Goal: Information Seeking & Learning: Check status

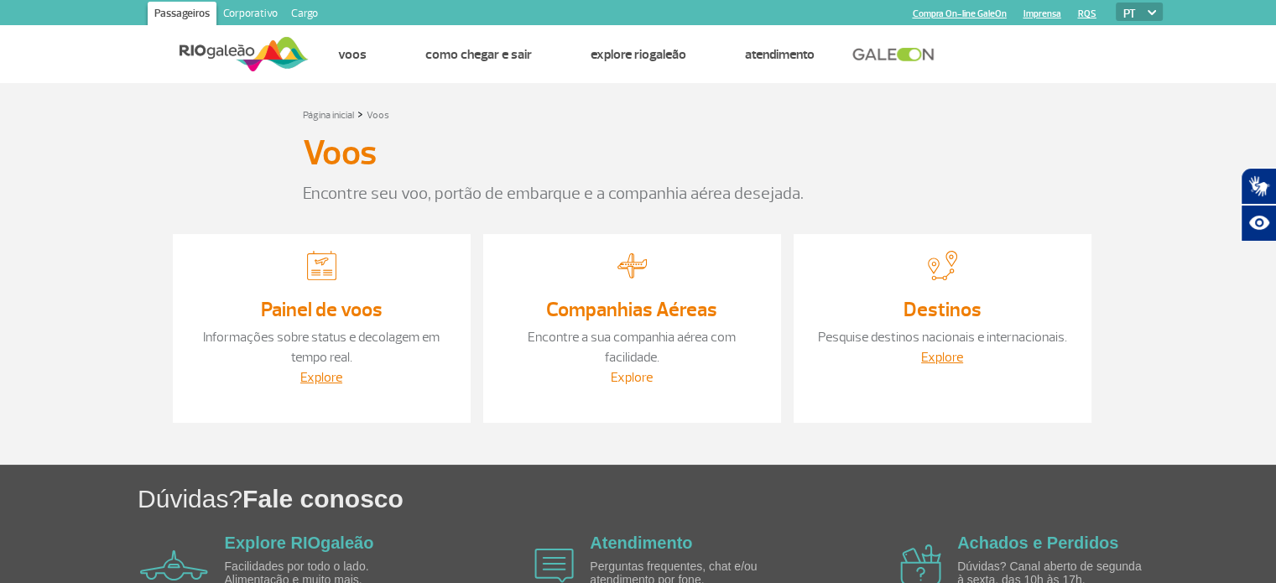
click at [627, 369] on link "Explore" at bounding box center [632, 377] width 42 height 17
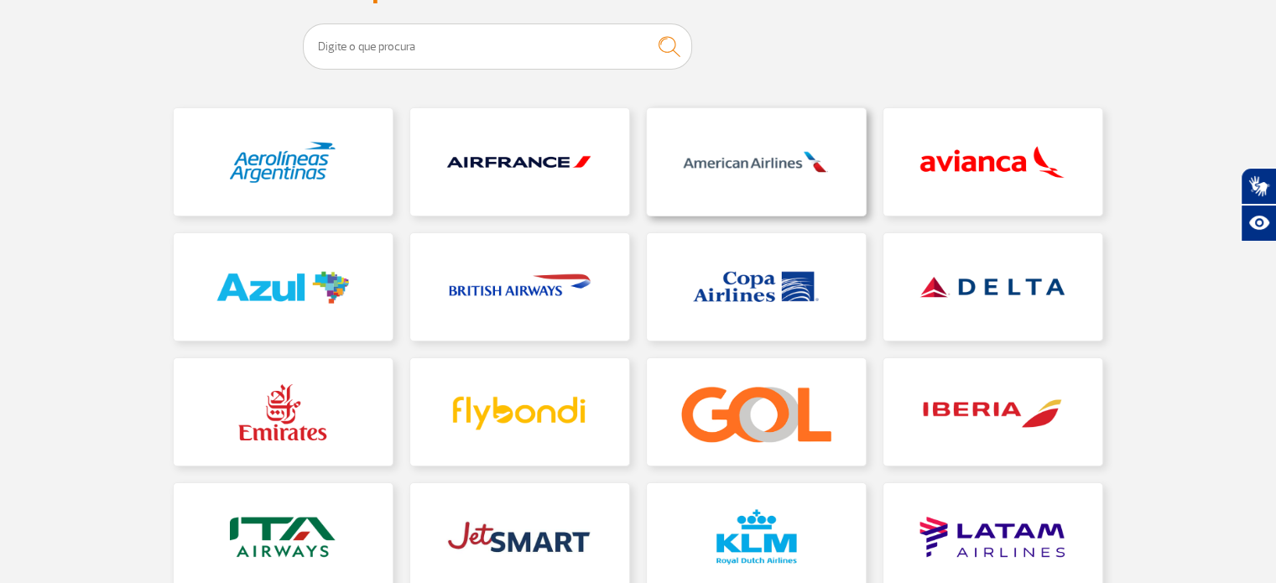
scroll to position [252, 0]
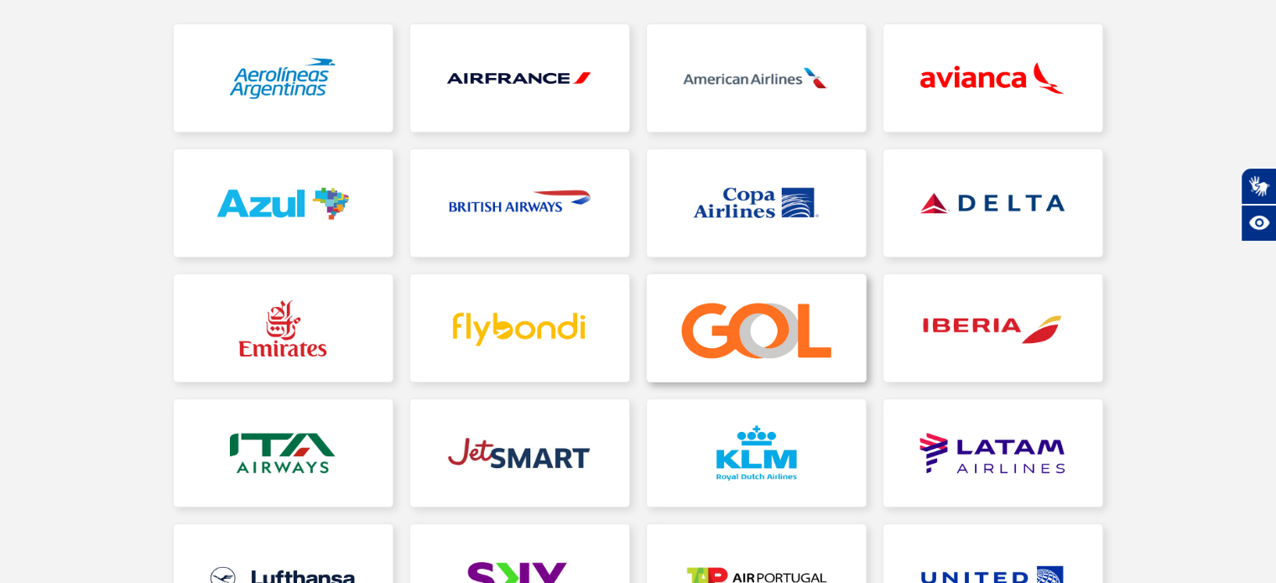
click at [755, 311] on link at bounding box center [756, 327] width 219 height 107
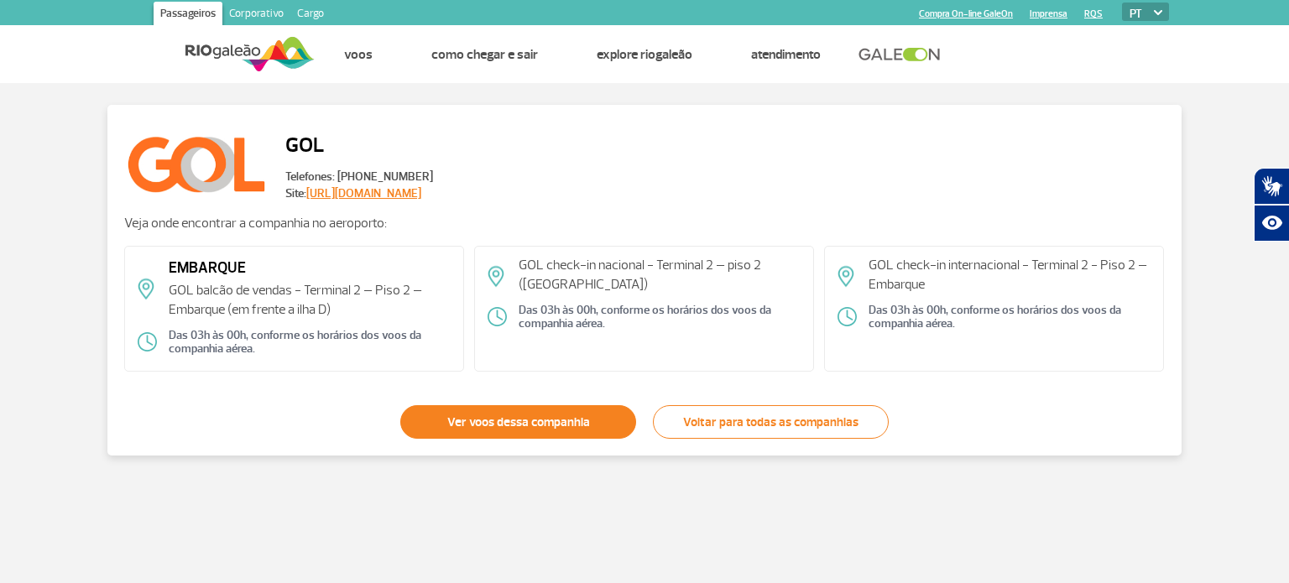
click at [561, 428] on link "Ver voos dessa companhia" at bounding box center [518, 422] width 236 height 34
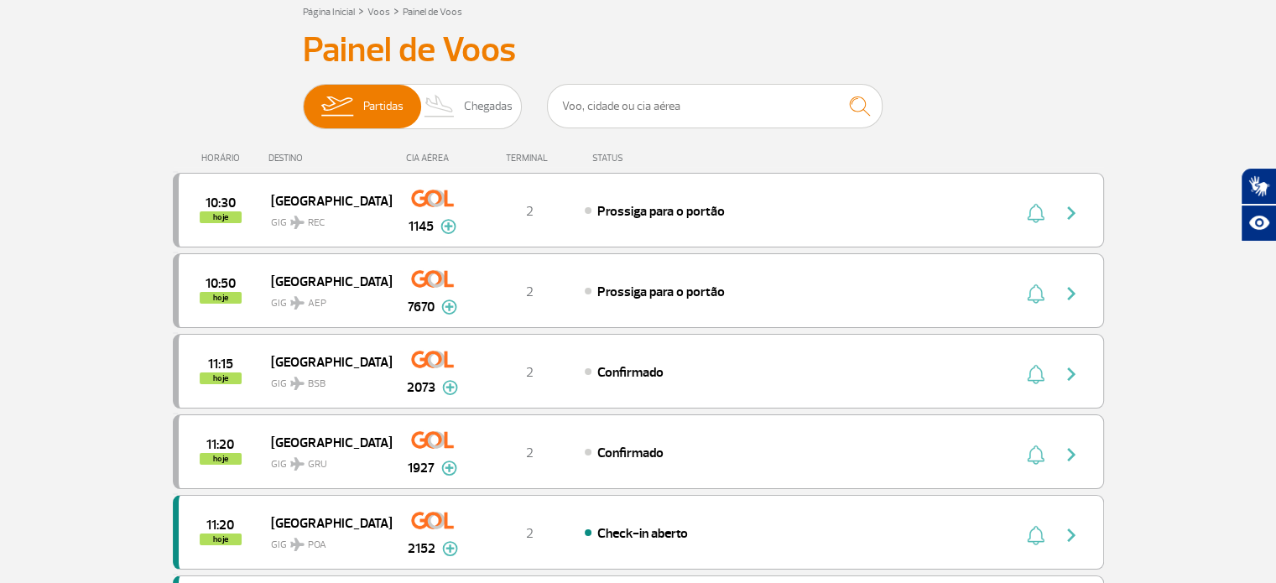
scroll to position [186, 0]
